Goal: Transaction & Acquisition: Book appointment/travel/reservation

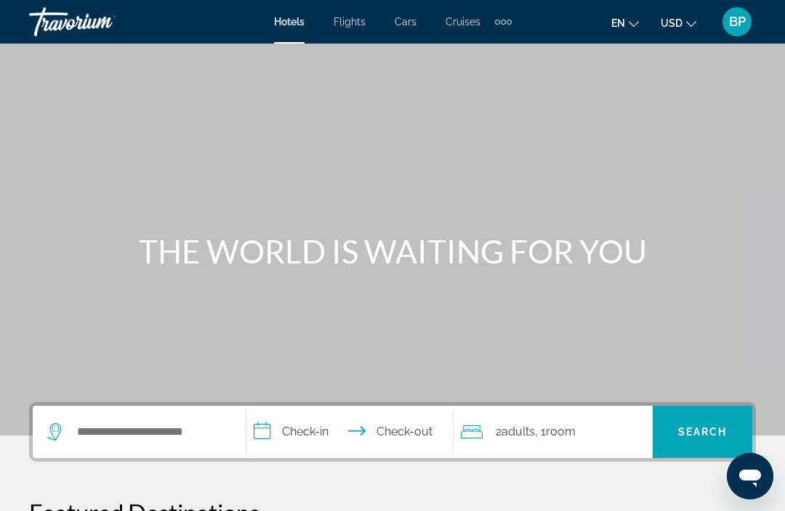
click at [287, 20] on span "Hotels" at bounding box center [289, 22] width 31 height 12
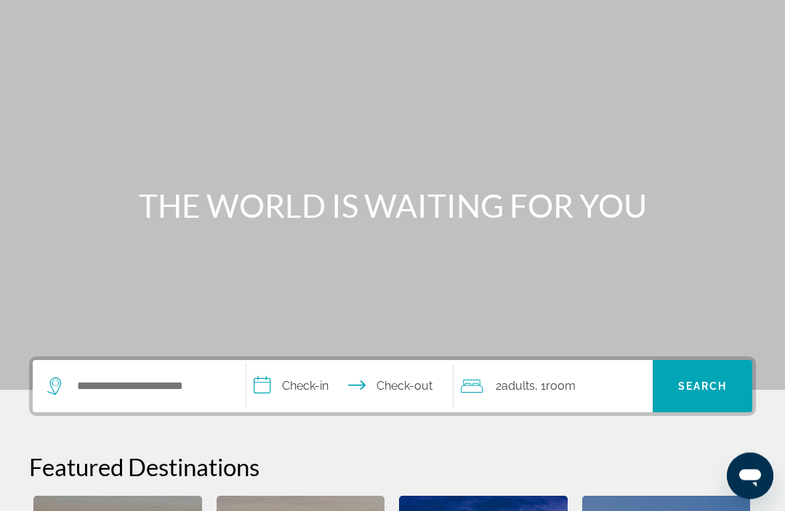
scroll to position [24, 0]
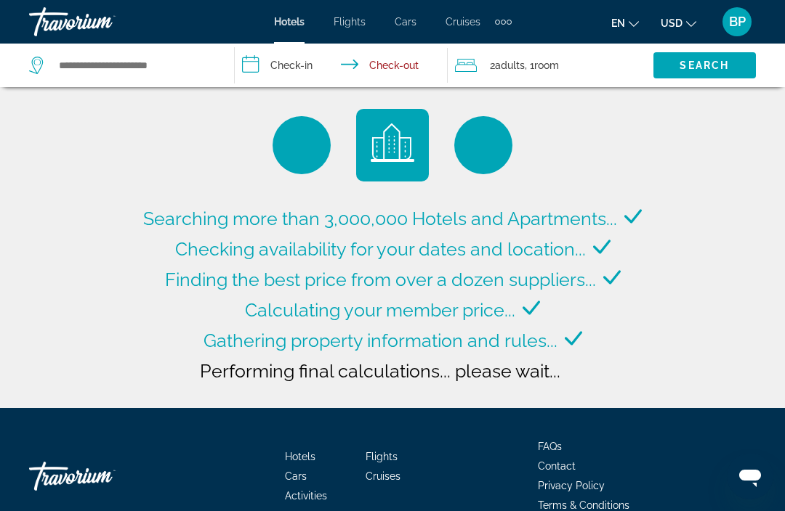
type input "**********"
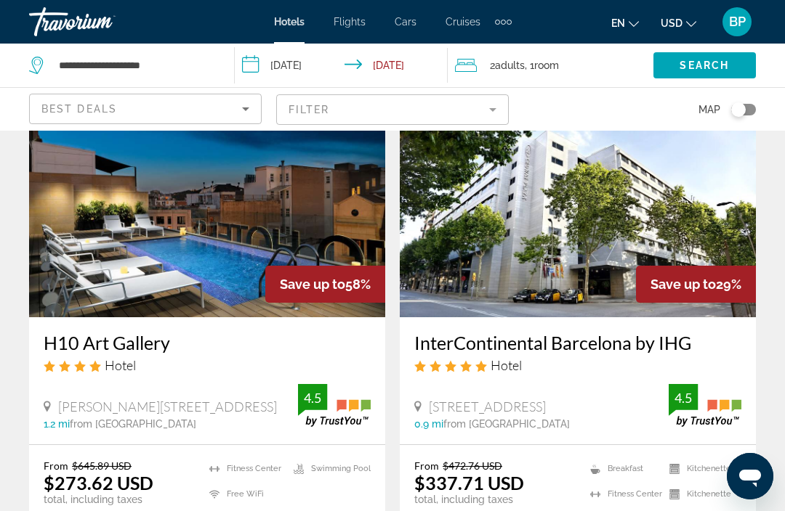
scroll to position [129, 0]
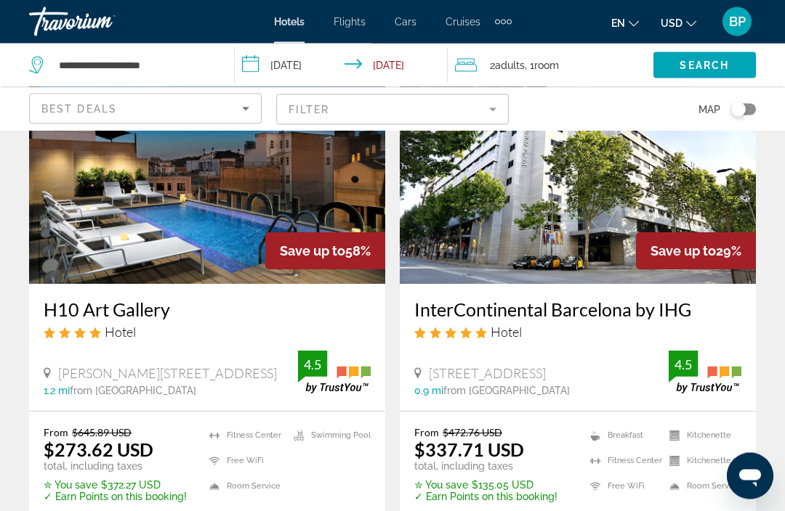
click at [244, 219] on img "Main content" at bounding box center [207, 168] width 356 height 232
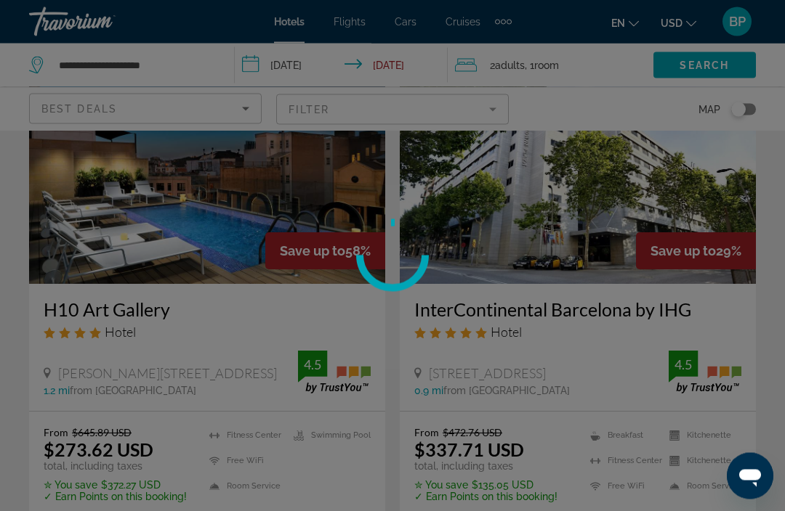
scroll to position [130, 0]
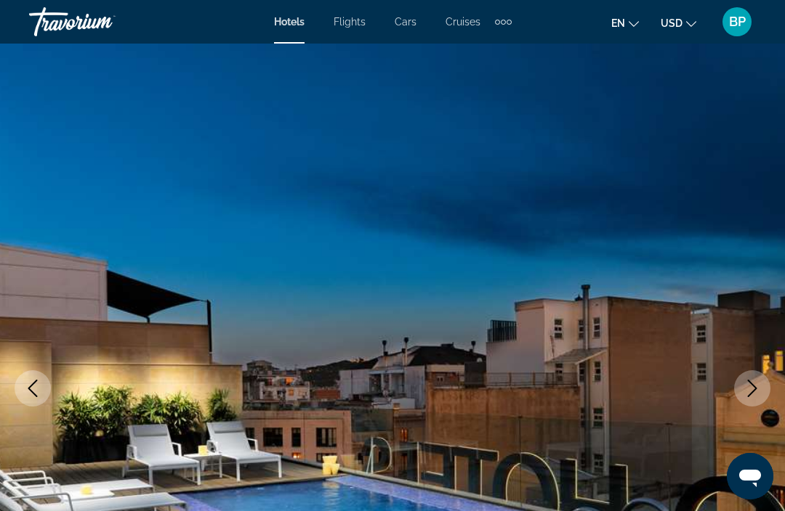
click at [745, 388] on icon "Next image" at bounding box center [751, 388] width 17 height 17
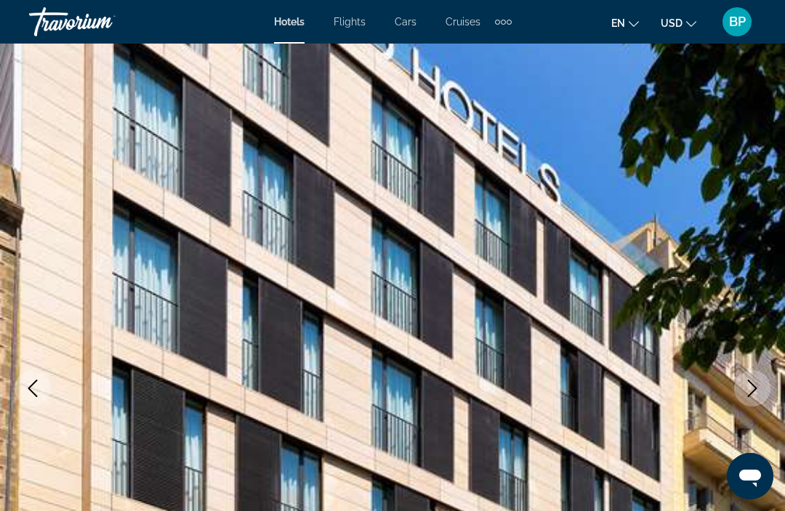
click at [753, 381] on icon "Next image" at bounding box center [751, 388] width 17 height 17
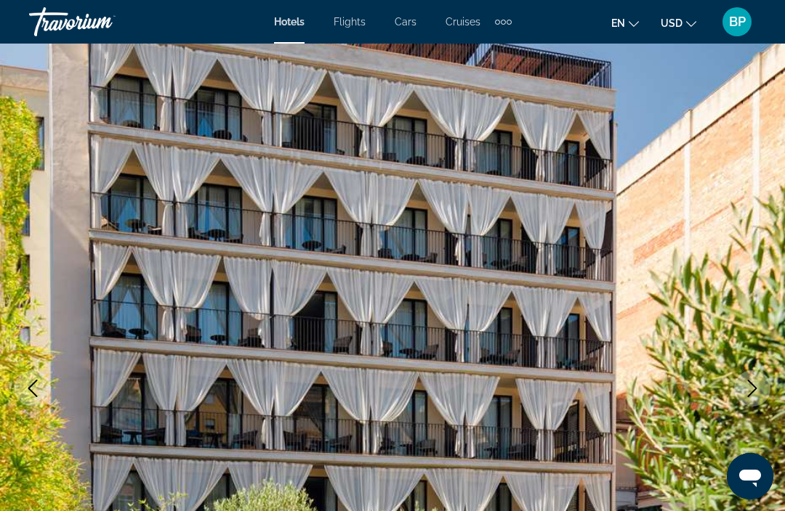
click at [744, 378] on button "Next image" at bounding box center [752, 388] width 36 height 36
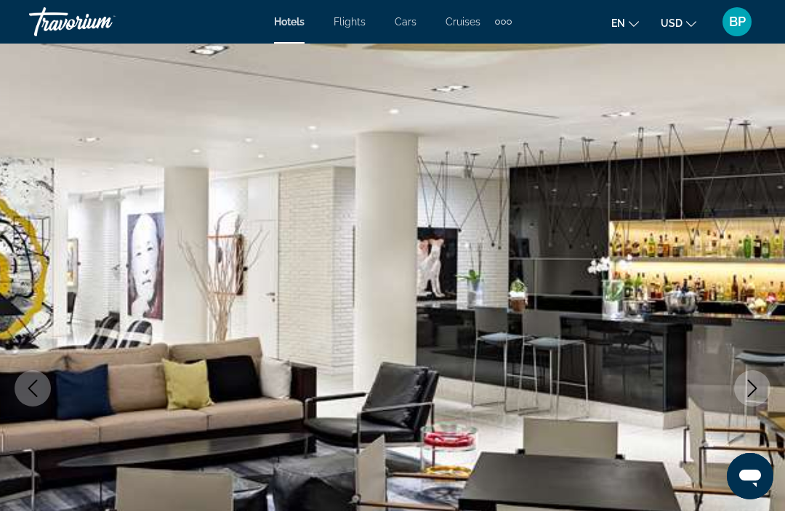
click at [753, 379] on button "Next image" at bounding box center [752, 388] width 36 height 36
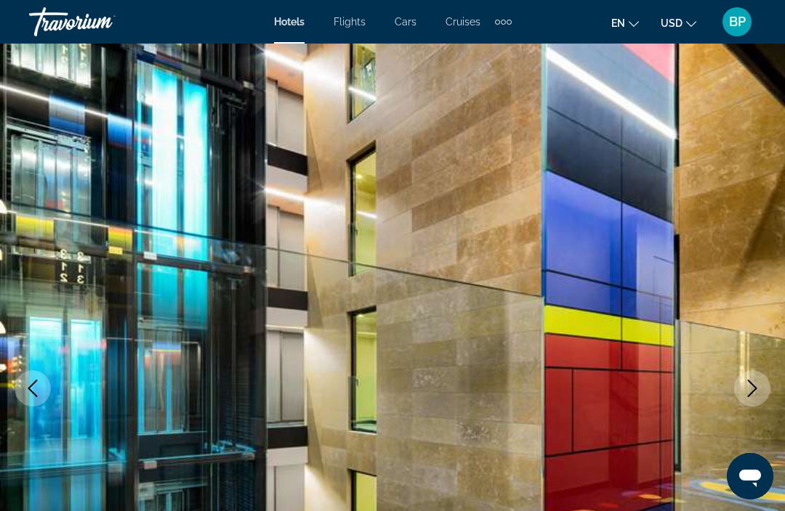
click at [753, 385] on icon "Next image" at bounding box center [752, 388] width 9 height 17
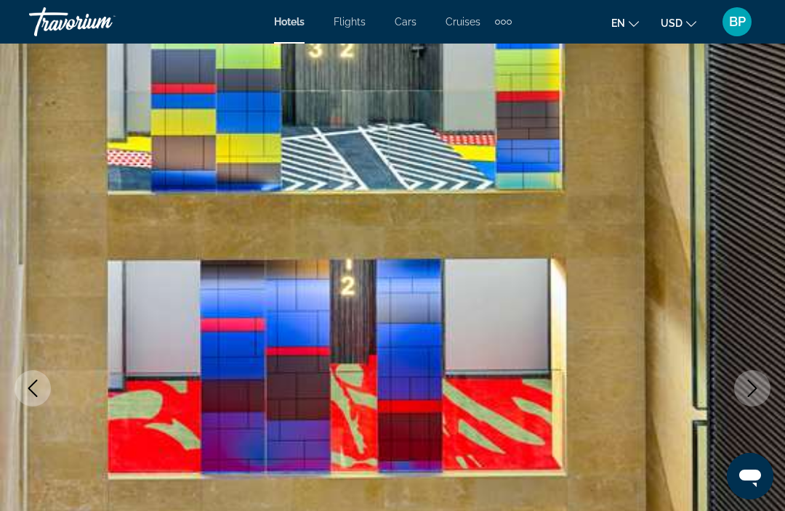
click at [756, 381] on icon "Next image" at bounding box center [751, 388] width 17 height 17
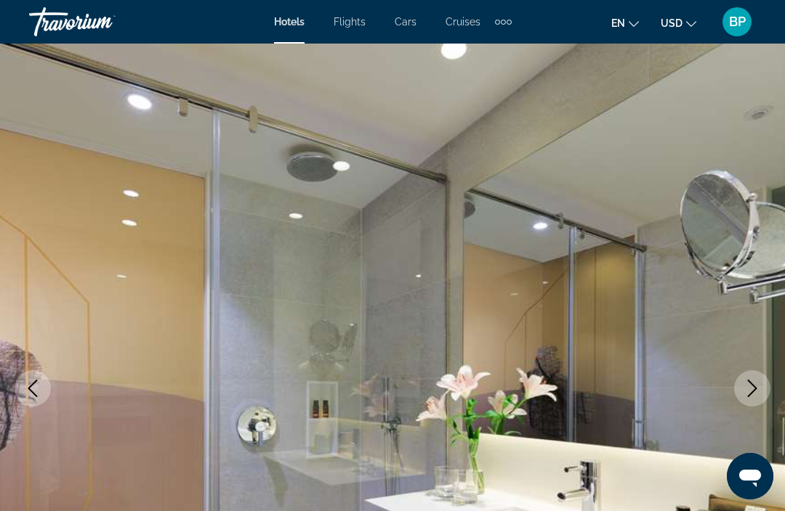
click at [754, 382] on icon "Next image" at bounding box center [751, 388] width 17 height 17
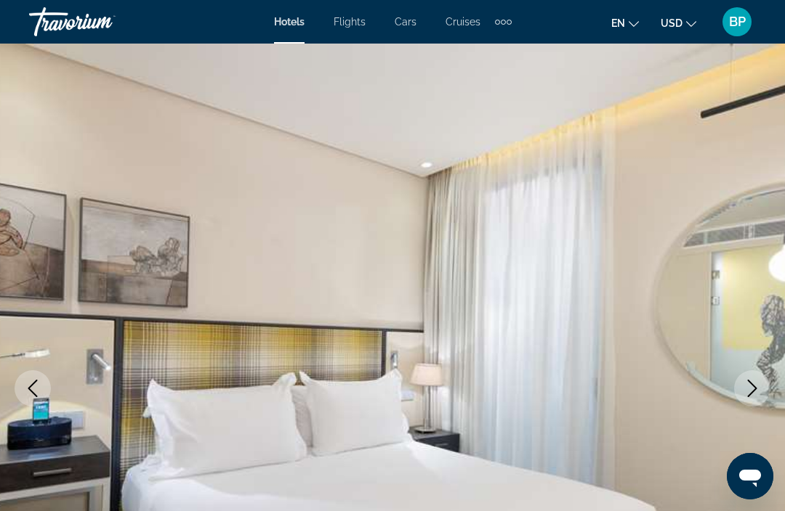
click at [750, 378] on button "Next image" at bounding box center [752, 388] width 36 height 36
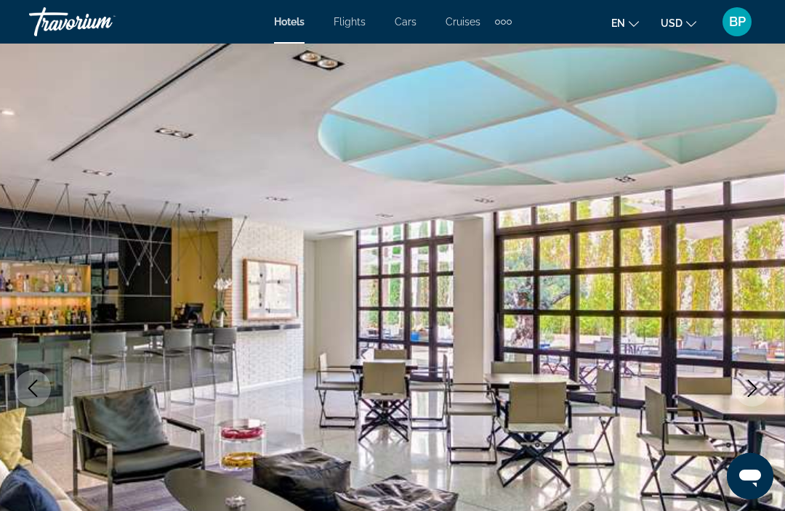
click at [757, 379] on button "Next image" at bounding box center [752, 388] width 36 height 36
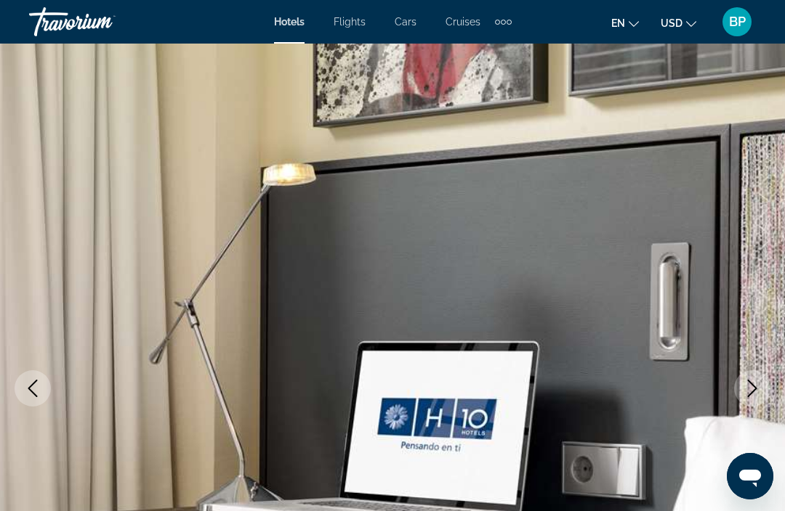
click at [759, 381] on icon "Next image" at bounding box center [751, 388] width 17 height 17
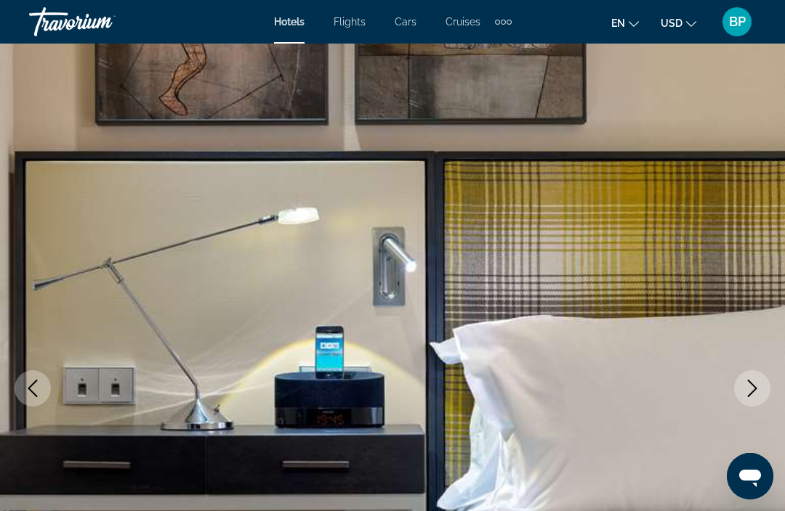
click at [758, 379] on button "Next image" at bounding box center [752, 388] width 36 height 36
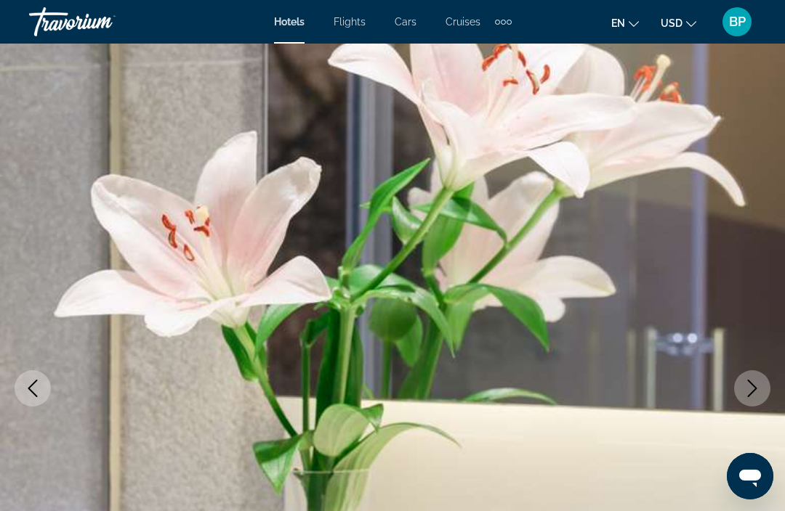
click at [34, 381] on icon "Previous image" at bounding box center [32, 388] width 17 height 17
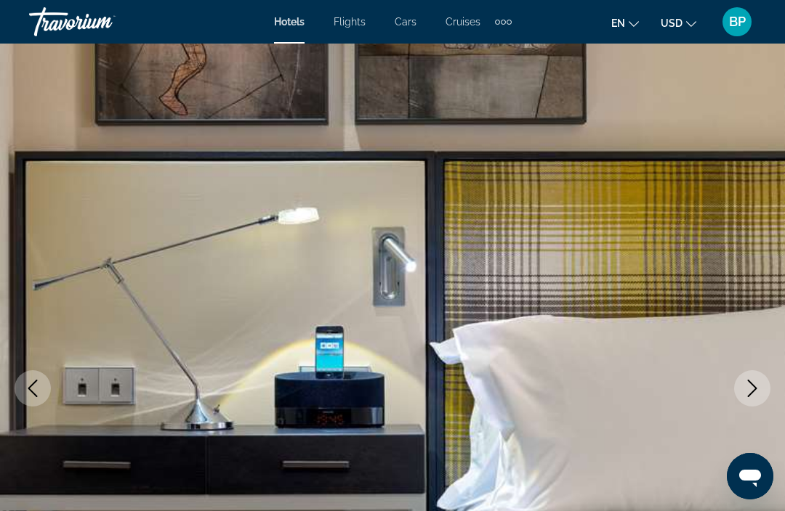
click at [748, 392] on icon "Next image" at bounding box center [751, 388] width 17 height 17
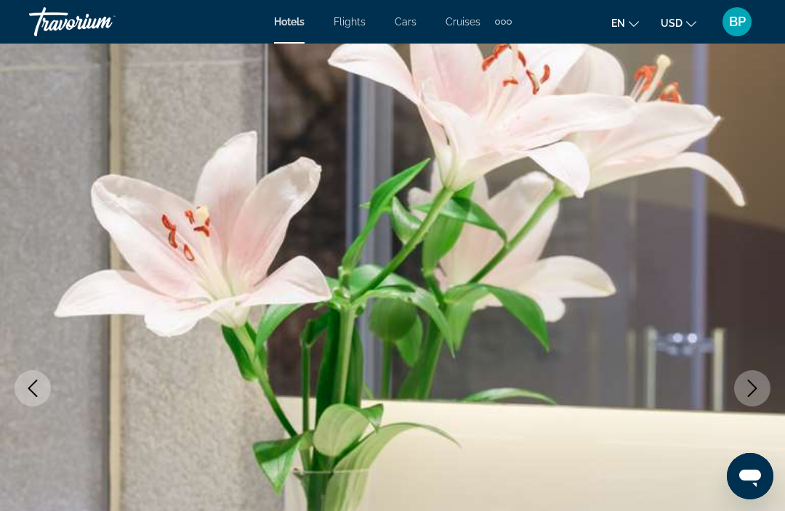
click at [751, 394] on icon "Next image" at bounding box center [751, 388] width 17 height 17
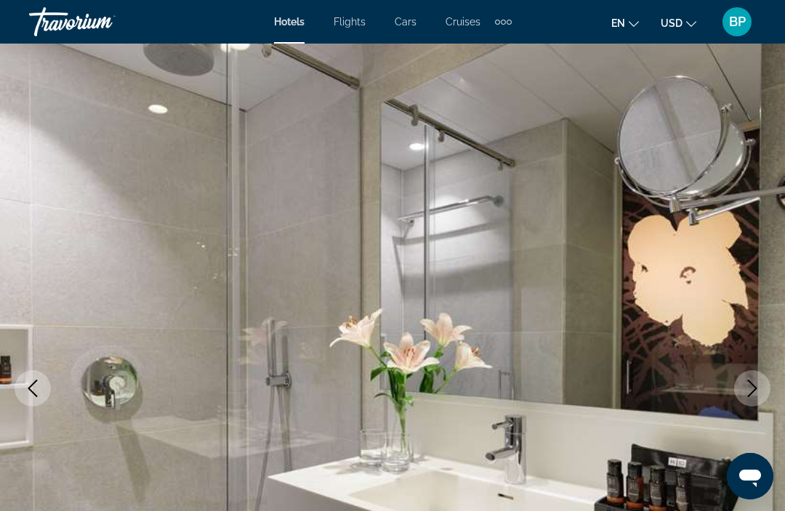
click at [759, 394] on icon "Next image" at bounding box center [751, 388] width 17 height 17
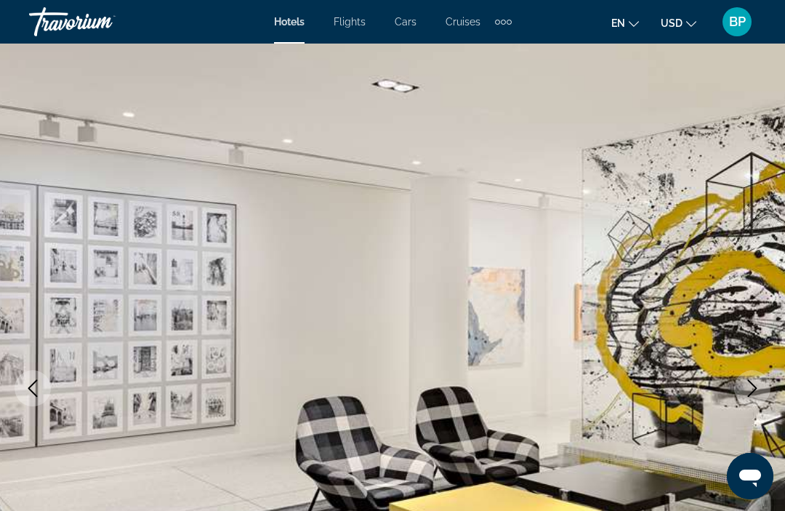
click at [757, 391] on icon "Next image" at bounding box center [751, 388] width 17 height 17
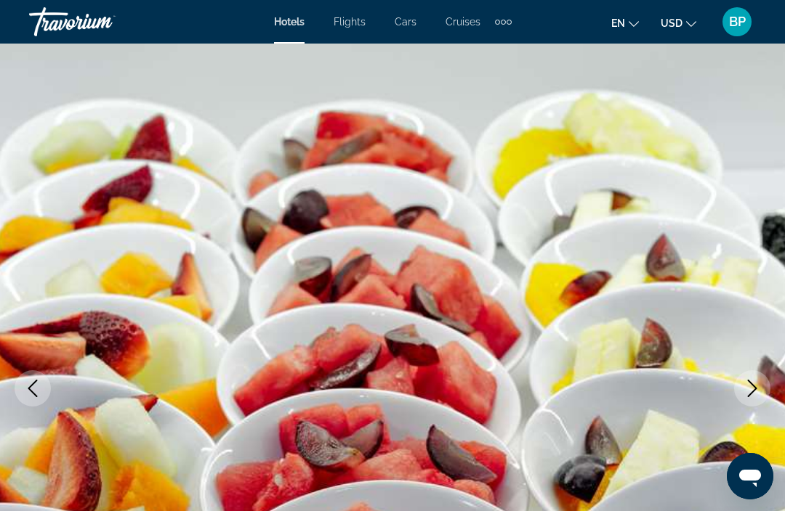
click at [754, 388] on icon "Next image" at bounding box center [751, 388] width 17 height 17
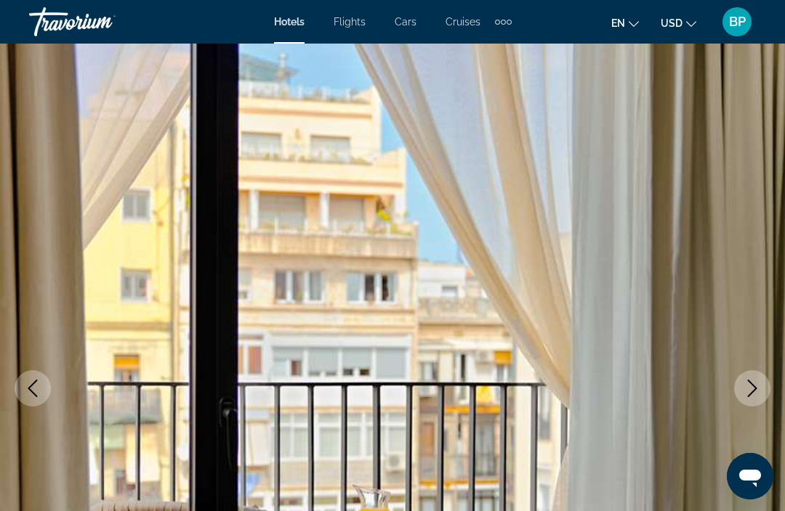
click at [758, 391] on icon "Next image" at bounding box center [751, 388] width 17 height 17
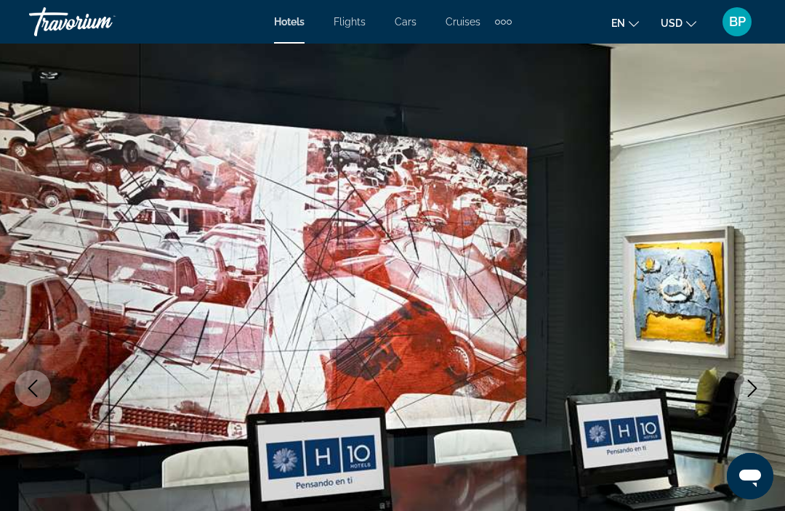
click at [761, 389] on button "Next image" at bounding box center [752, 388] width 36 height 36
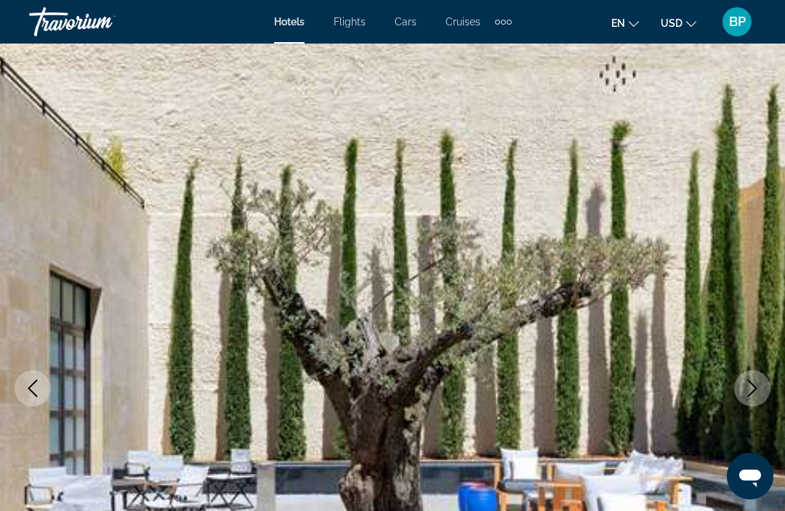
click at [758, 386] on icon "Next image" at bounding box center [751, 388] width 17 height 17
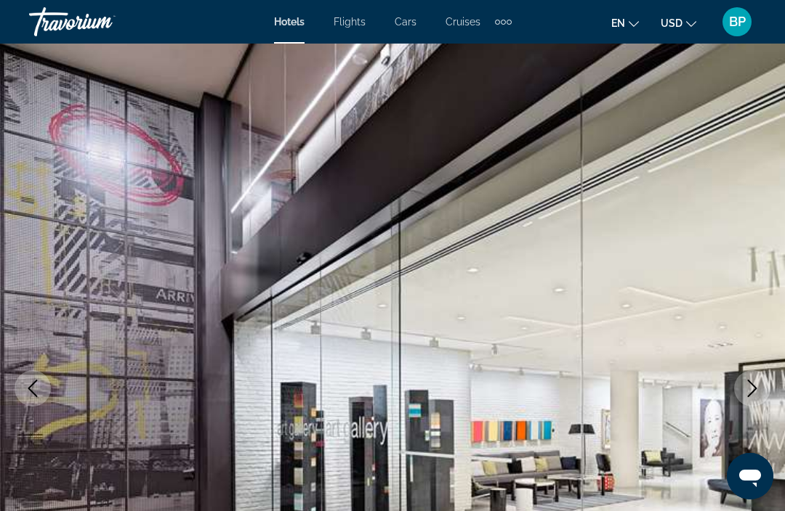
click at [765, 373] on img "Main content" at bounding box center [392, 389] width 785 height 690
click at [774, 383] on img "Main content" at bounding box center [392, 389] width 785 height 690
click at [264, 285] on img "Main content" at bounding box center [392, 389] width 785 height 690
click at [73, 114] on img "Main content" at bounding box center [392, 389] width 785 height 690
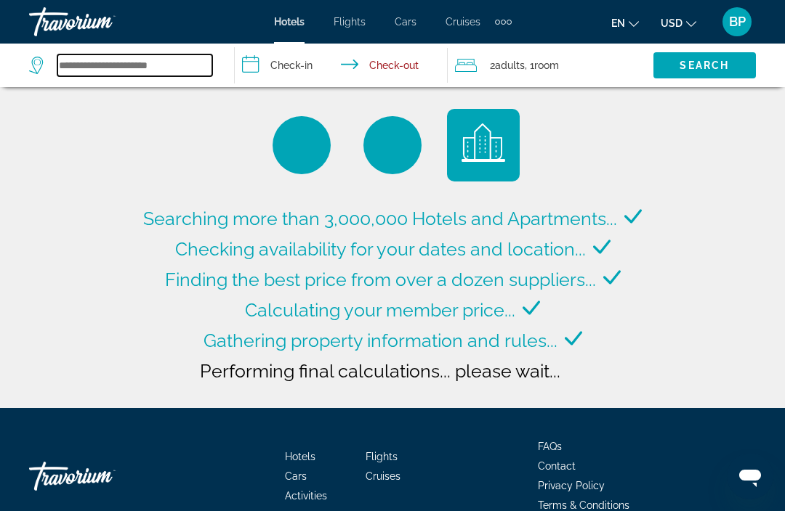
click at [139, 67] on input "Search widget" at bounding box center [134, 65] width 155 height 22
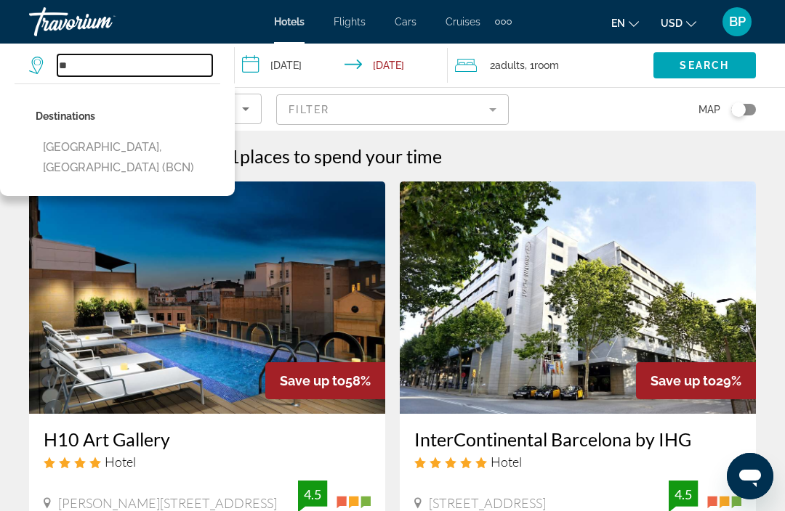
type input "*"
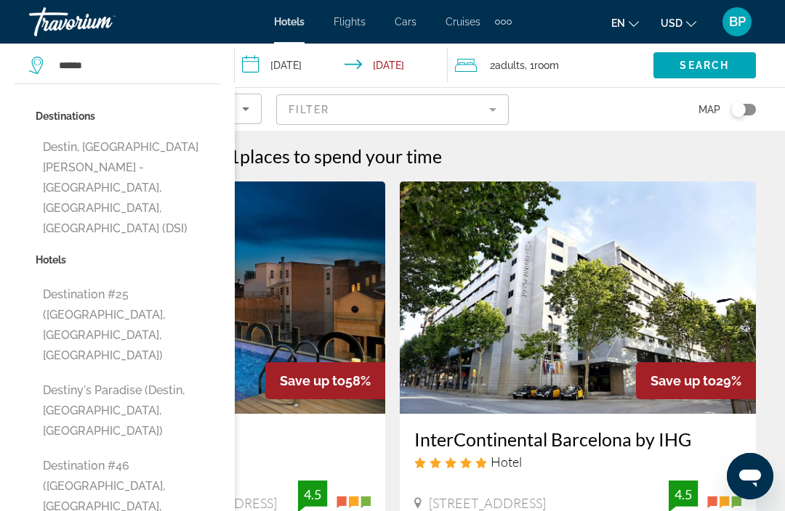
click at [159, 179] on button "Destin, [GEOGRAPHIC_DATA][PERSON_NAME] - [GEOGRAPHIC_DATA], [GEOGRAPHIC_DATA], …" at bounding box center [128, 188] width 185 height 109
type input "**********"
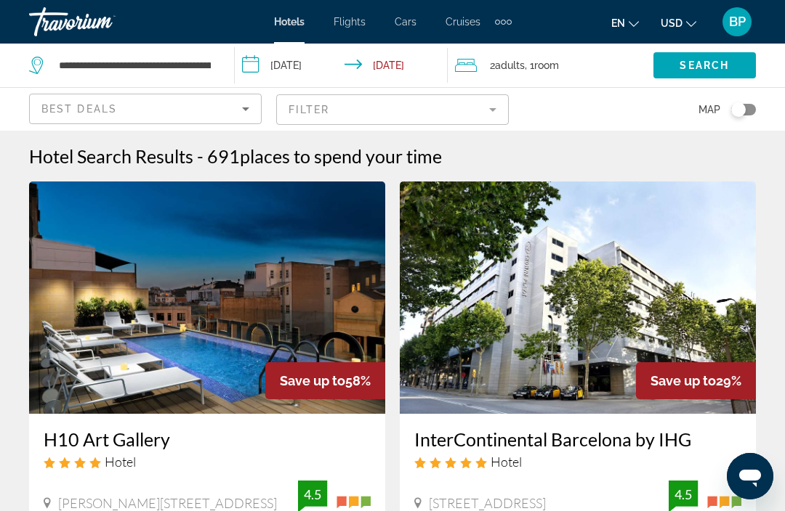
click at [295, 68] on input "**********" at bounding box center [344, 68] width 219 height 48
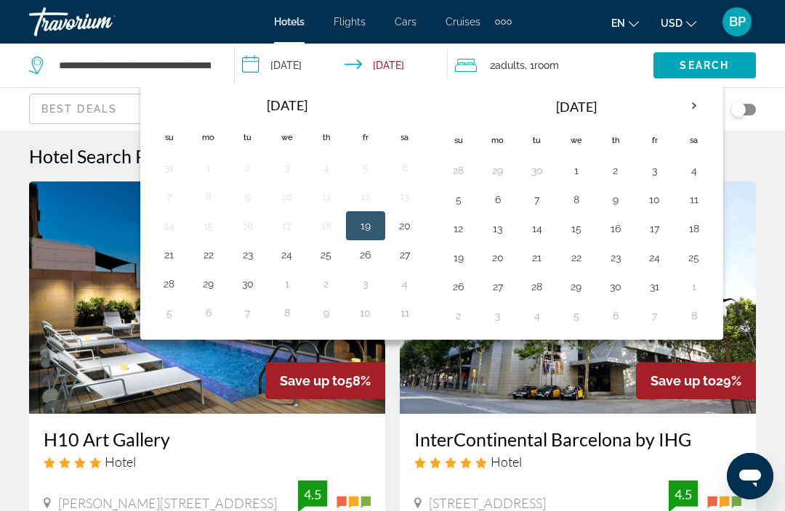
click at [198, 264] on button "22" at bounding box center [208, 255] width 23 height 20
click at [357, 227] on button "19" at bounding box center [365, 226] width 23 height 20
type input "**********"
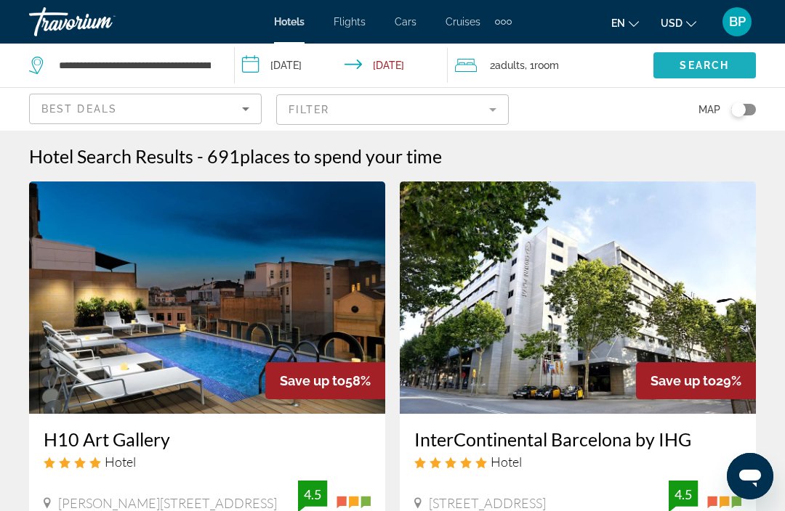
click at [701, 71] on span "Search" at bounding box center [703, 66] width 49 height 12
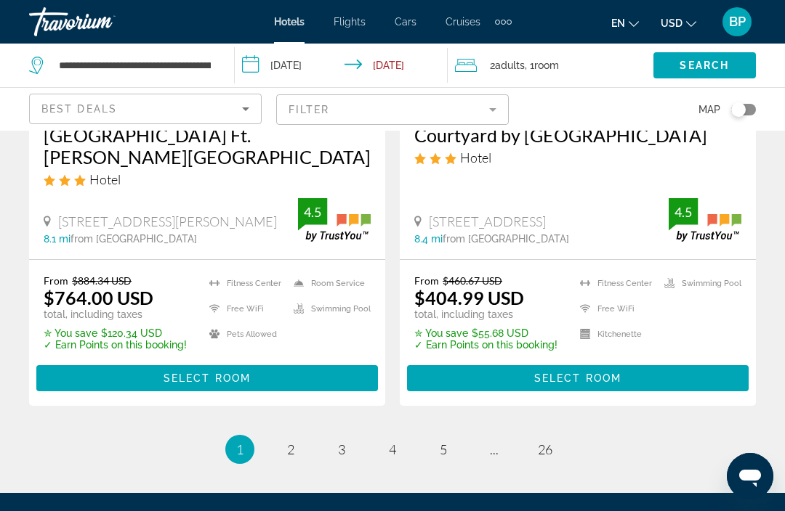
scroll to position [3207, 0]
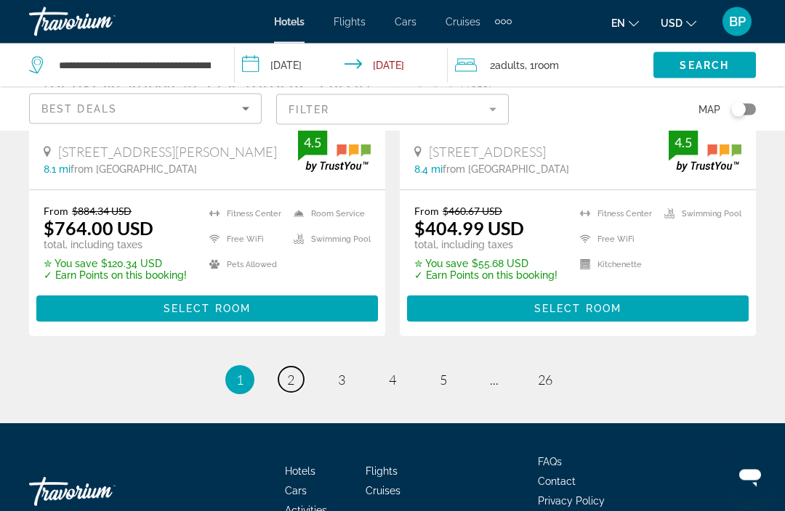
click at [292, 373] on span "2" at bounding box center [290, 381] width 7 height 16
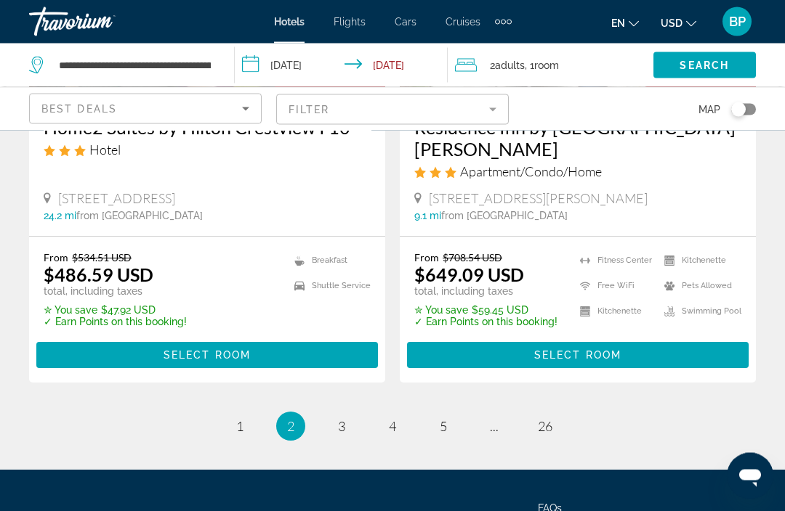
scroll to position [3138, 0]
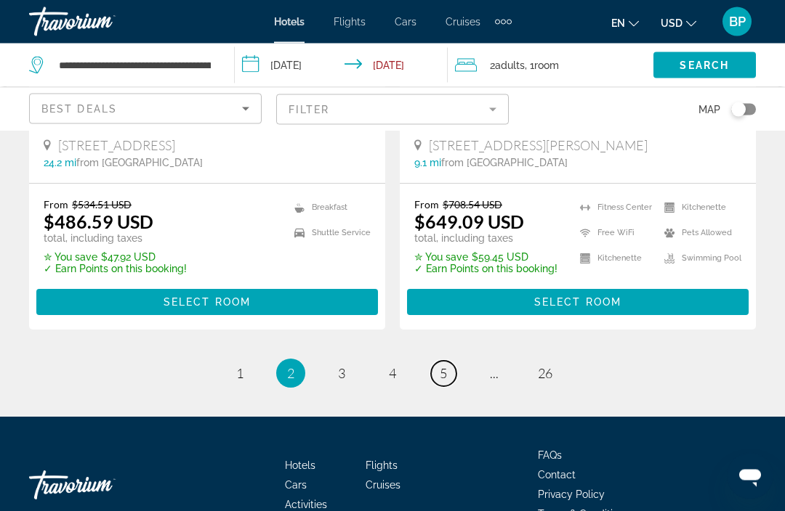
click at [449, 362] on link "page 5" at bounding box center [443, 374] width 25 height 25
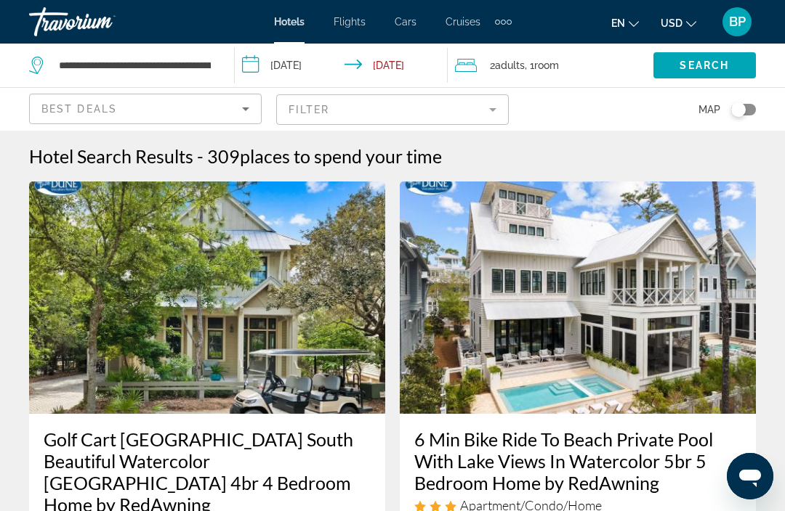
click at [291, 69] on input "**********" at bounding box center [344, 68] width 219 height 48
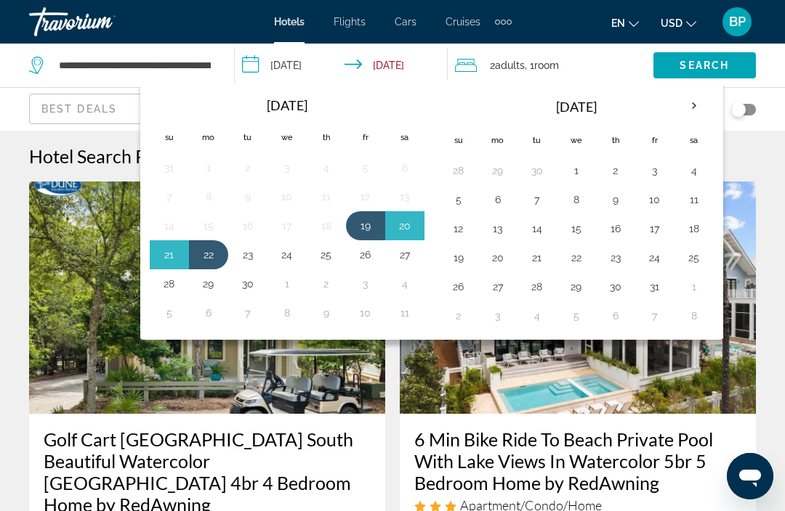
click at [652, 171] on button "3" at bounding box center [654, 171] width 23 height 20
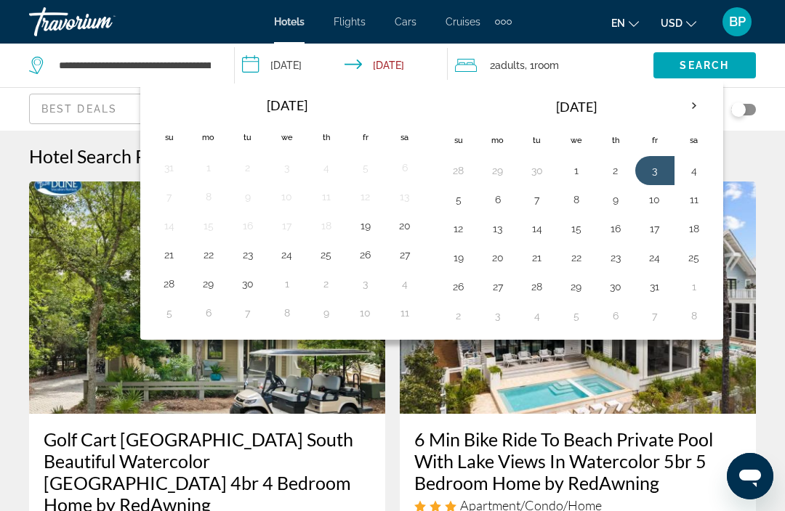
click at [458, 201] on button "5" at bounding box center [458, 200] width 23 height 20
type input "**********"
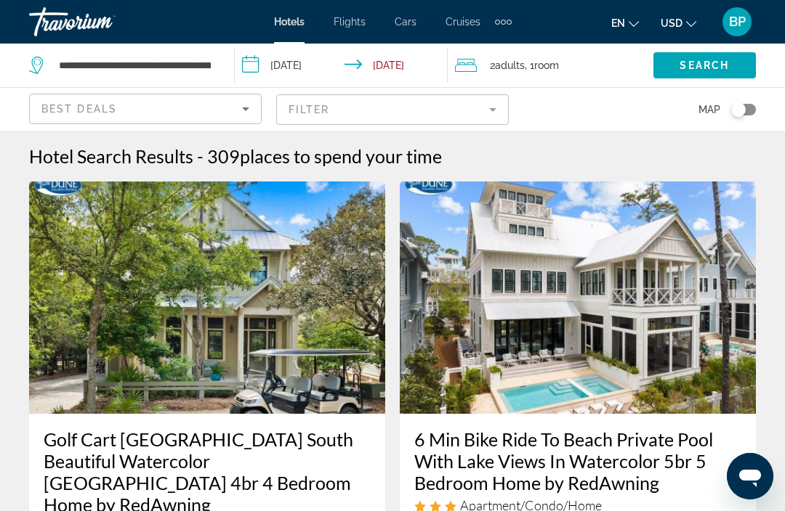
click at [707, 67] on span "Search" at bounding box center [703, 66] width 49 height 12
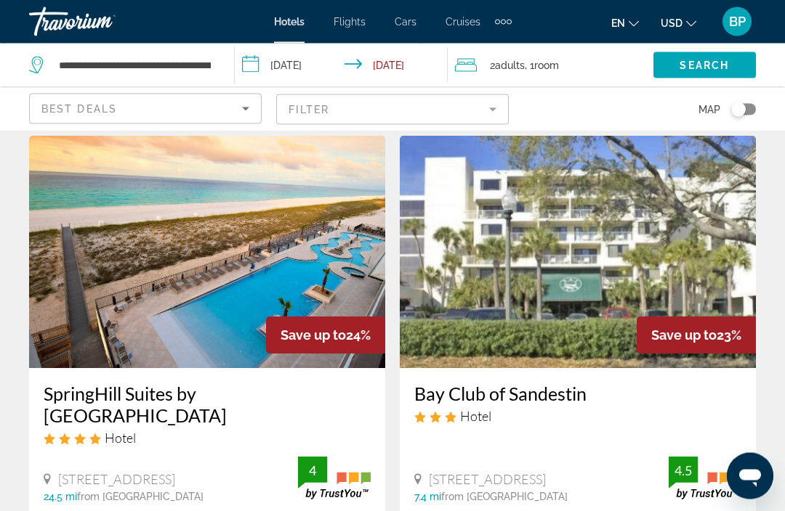
scroll to position [38, 0]
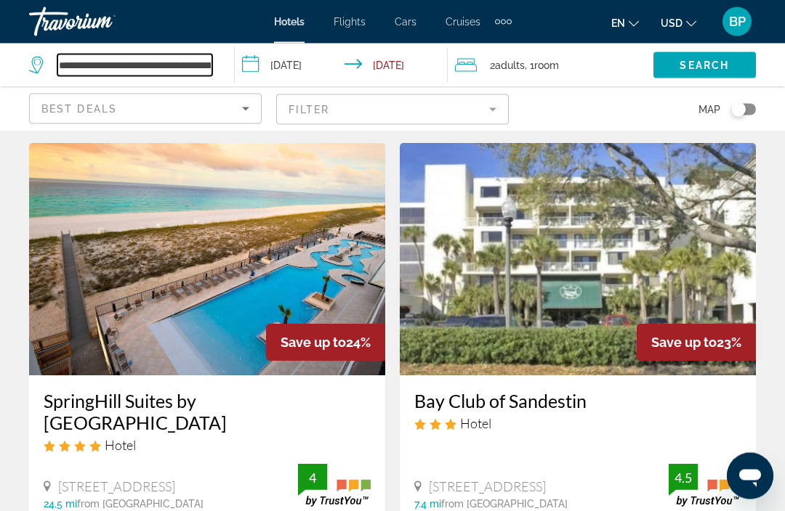
click at [196, 58] on input "**********" at bounding box center [134, 65] width 155 height 22
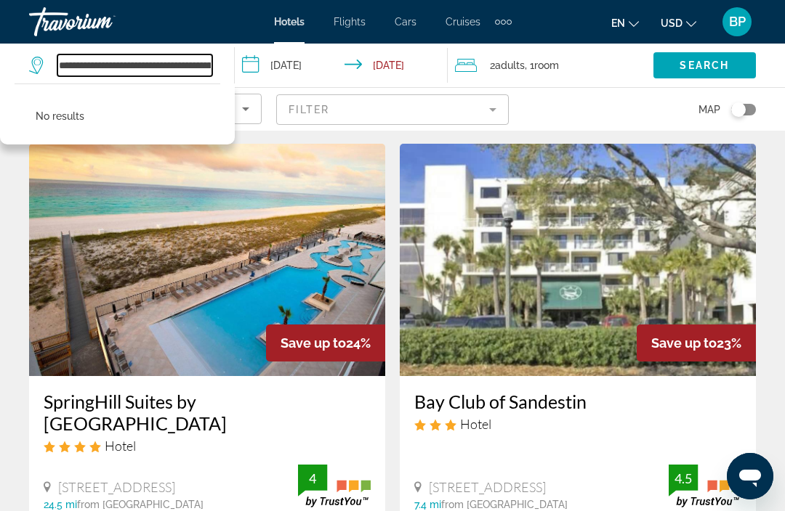
click at [147, 60] on input "**********" at bounding box center [134, 65] width 155 height 22
type input "**********"
click at [713, 66] on span "Search" at bounding box center [703, 66] width 49 height 12
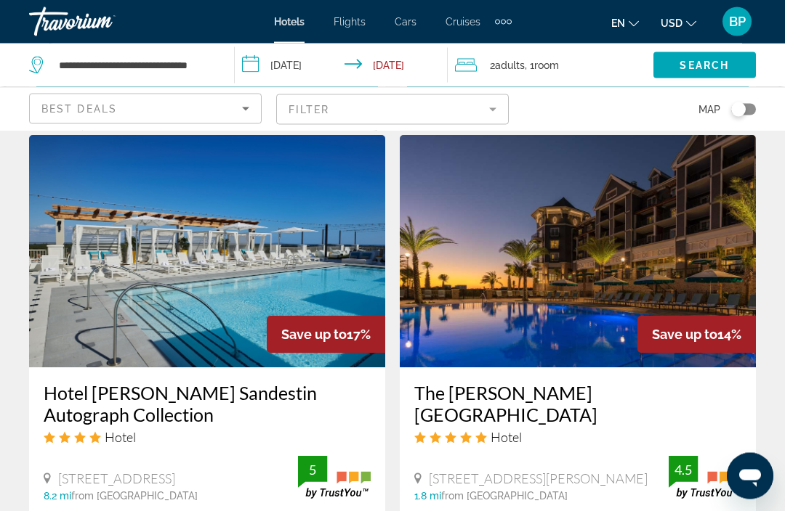
scroll to position [1121, 0]
